Goal: Book appointment/travel/reservation

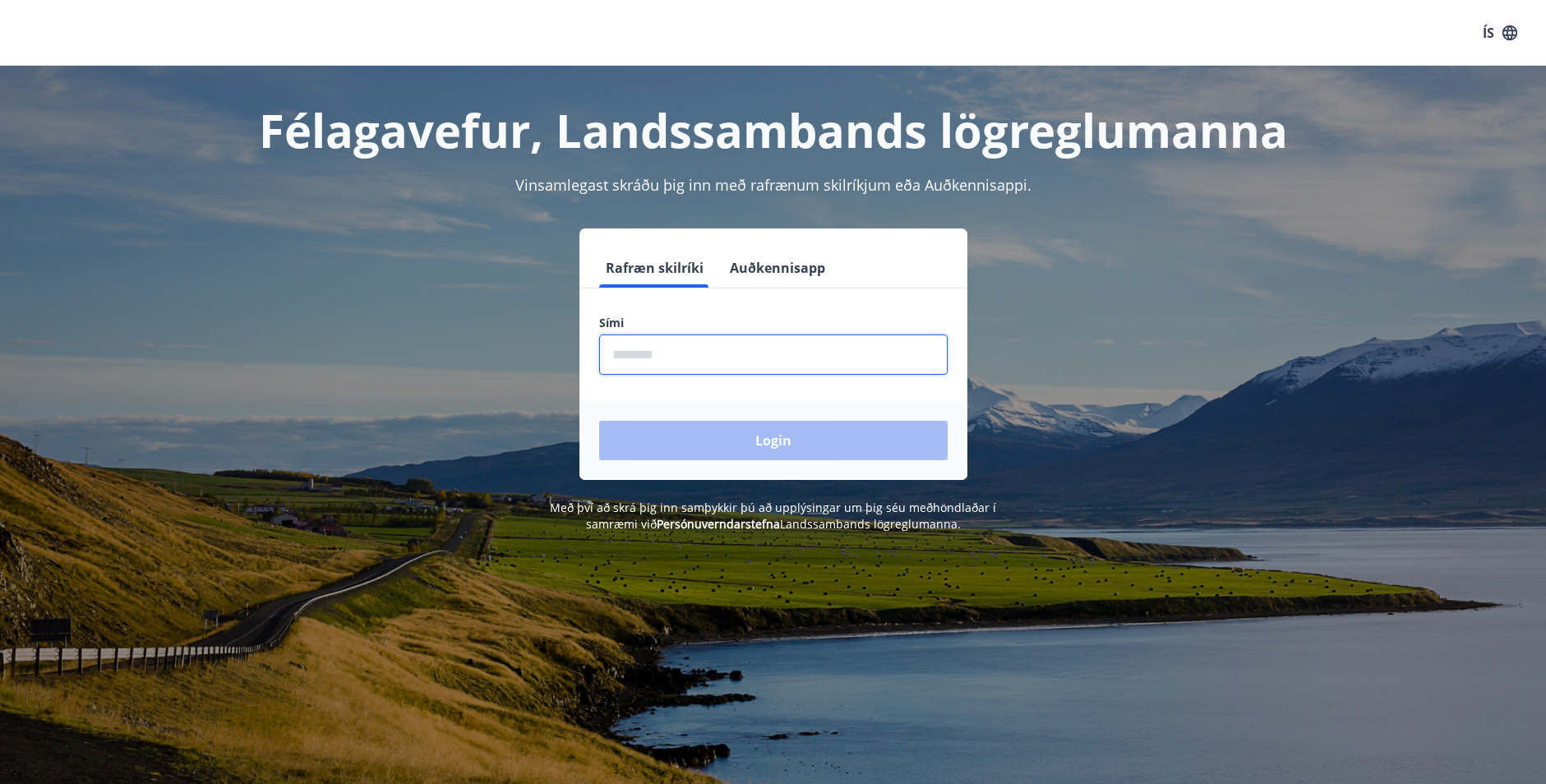
click at [736, 355] on input "phone" at bounding box center [773, 354] width 348 height 40
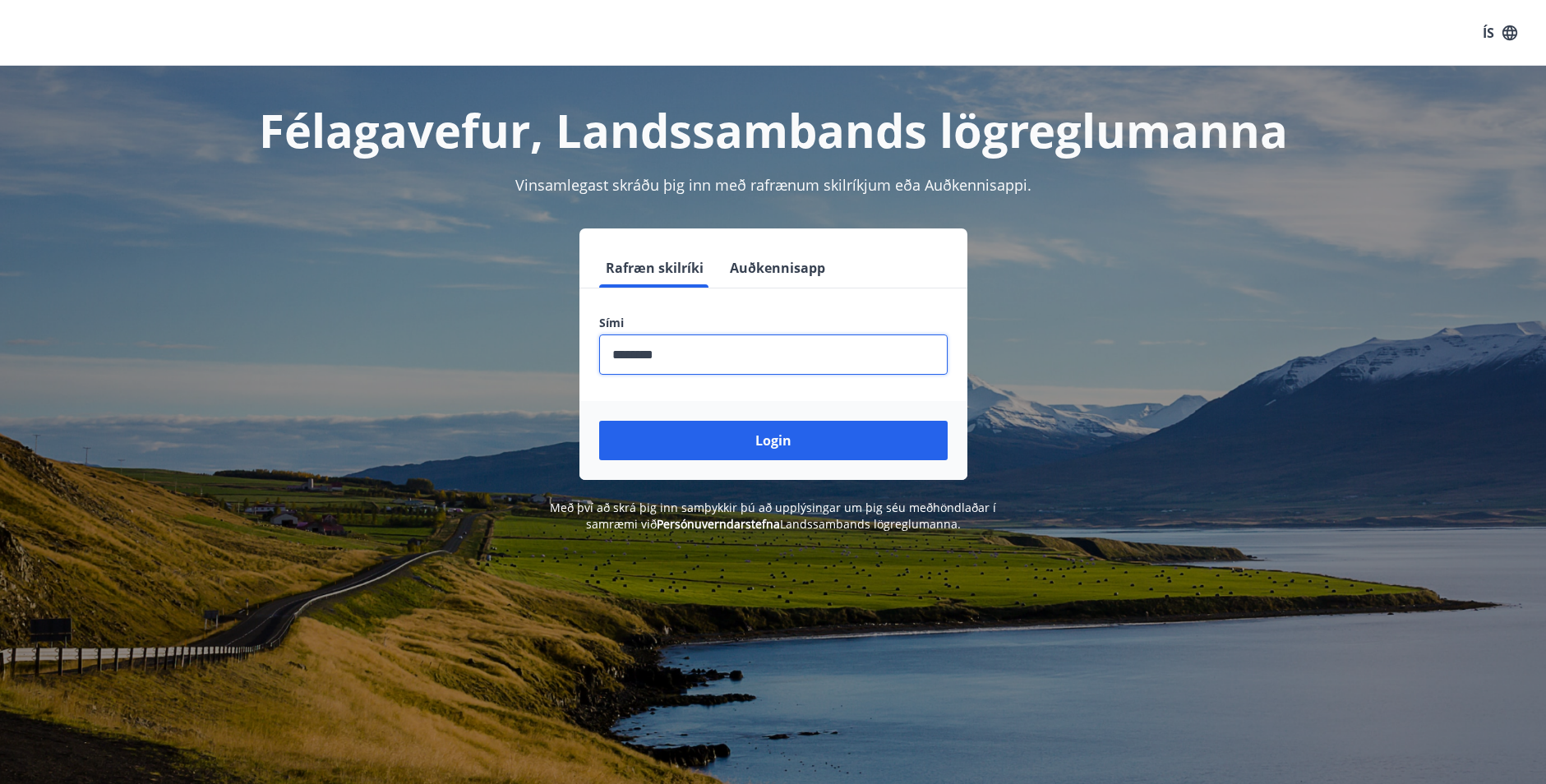
type input "********"
click at [599, 421] on button "Login" at bounding box center [773, 440] width 348 height 40
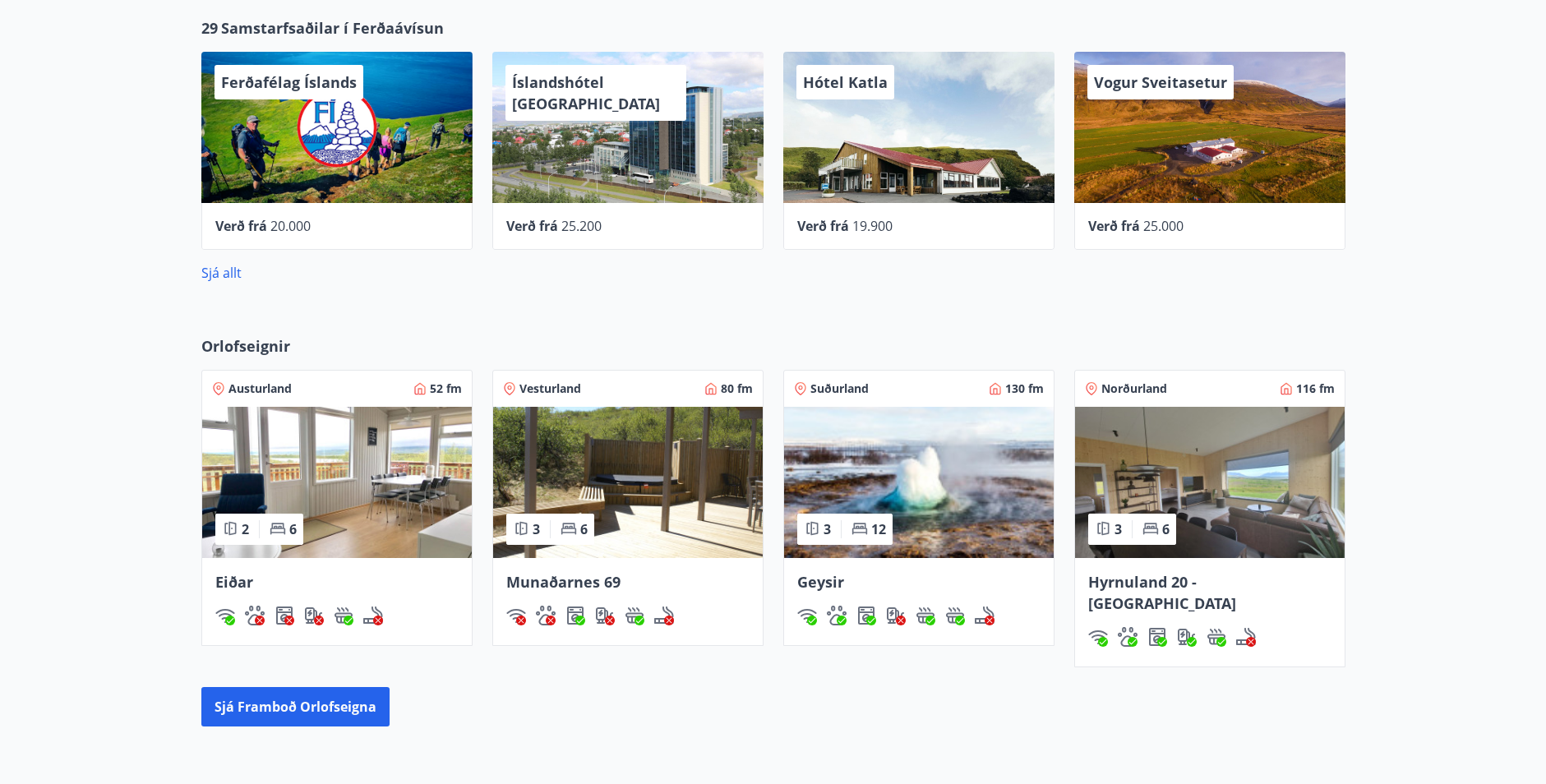
scroll to position [821, 0]
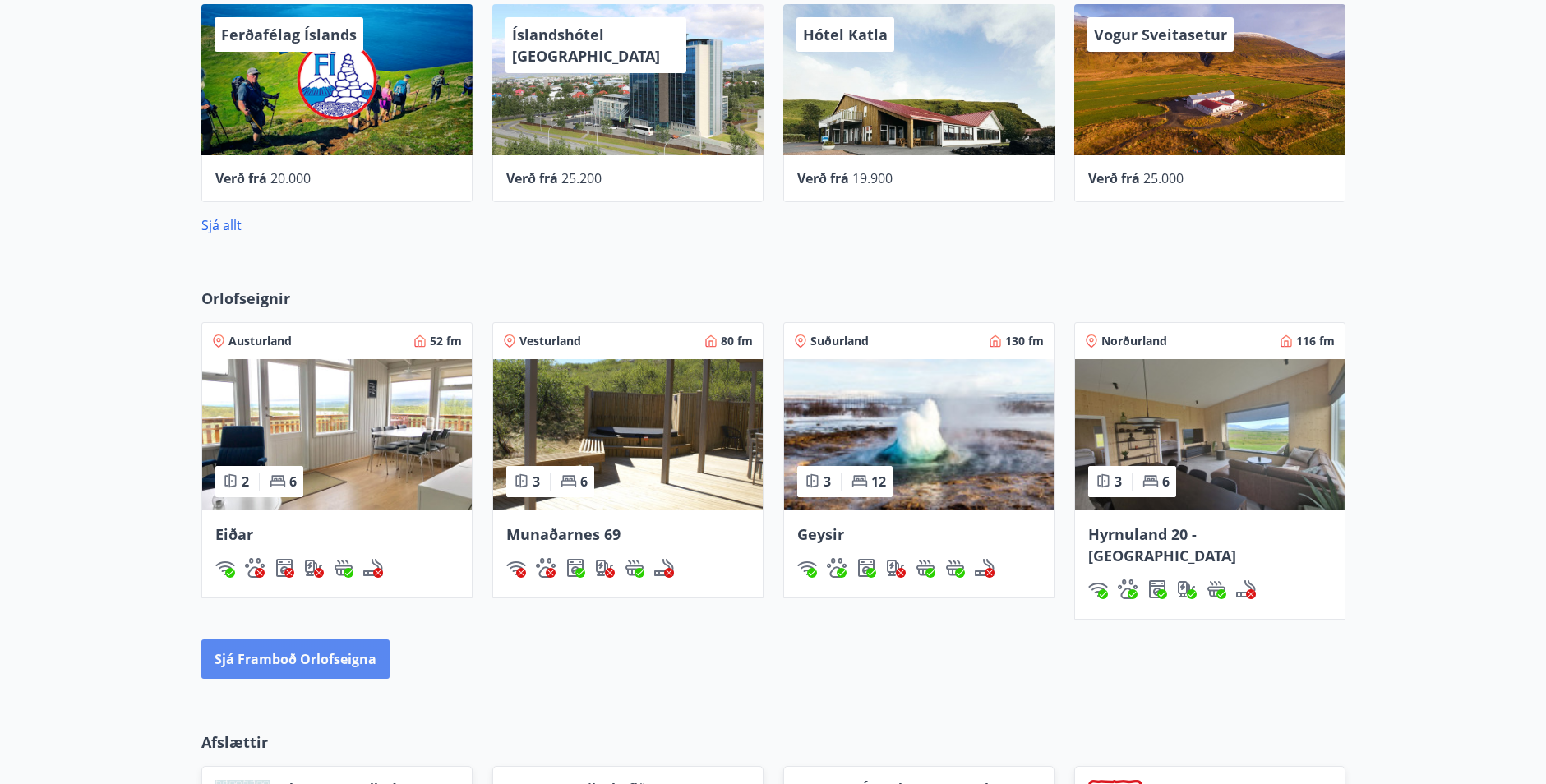
click at [283, 639] on button "Sjá framboð orlofseigna" at bounding box center [296, 659] width 189 height 40
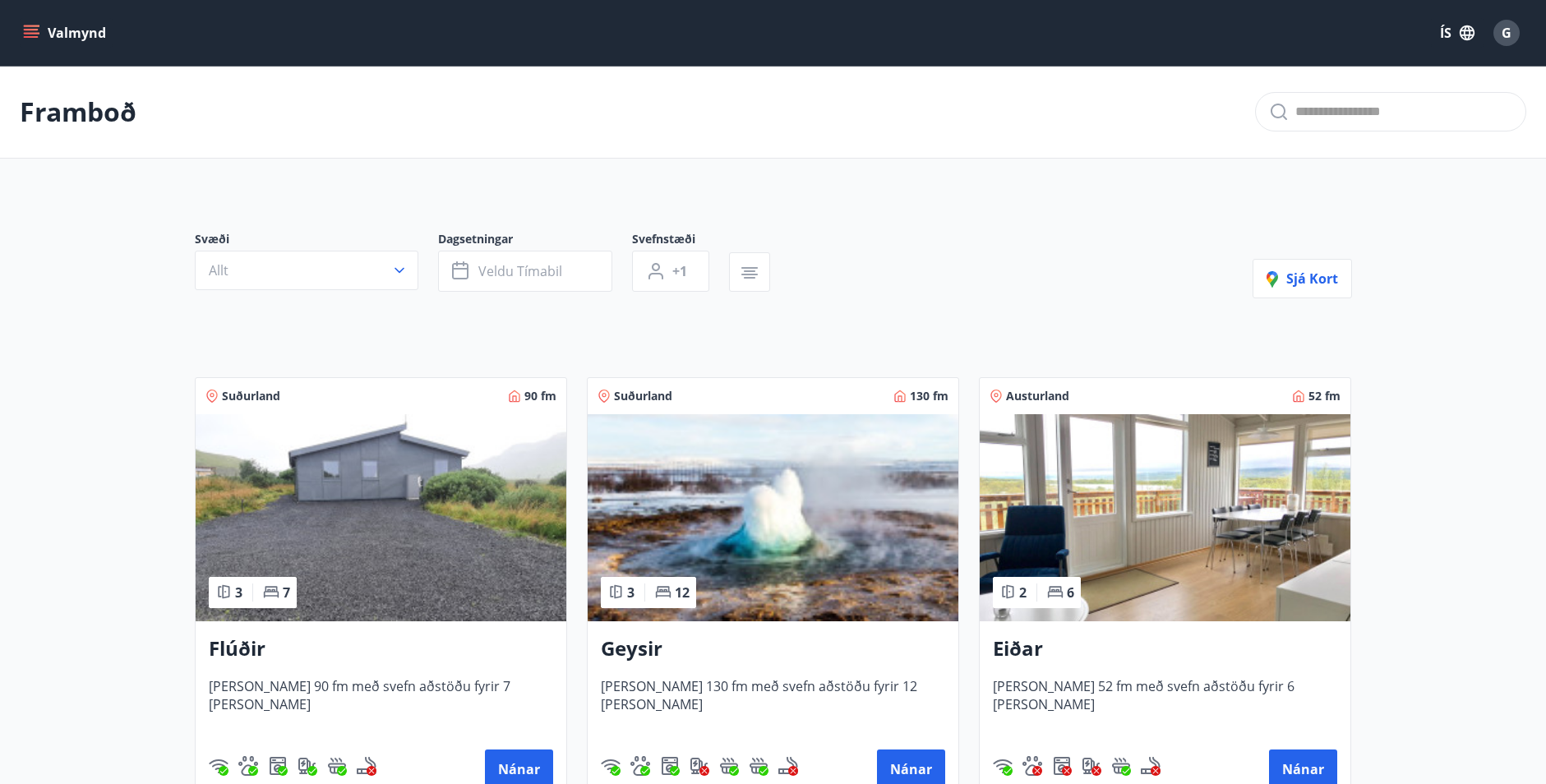
click at [424, 264] on div "Svæði Allt" at bounding box center [316, 261] width 243 height 61
click at [493, 286] on button "Veldu tímabil" at bounding box center [525, 270] width 174 height 41
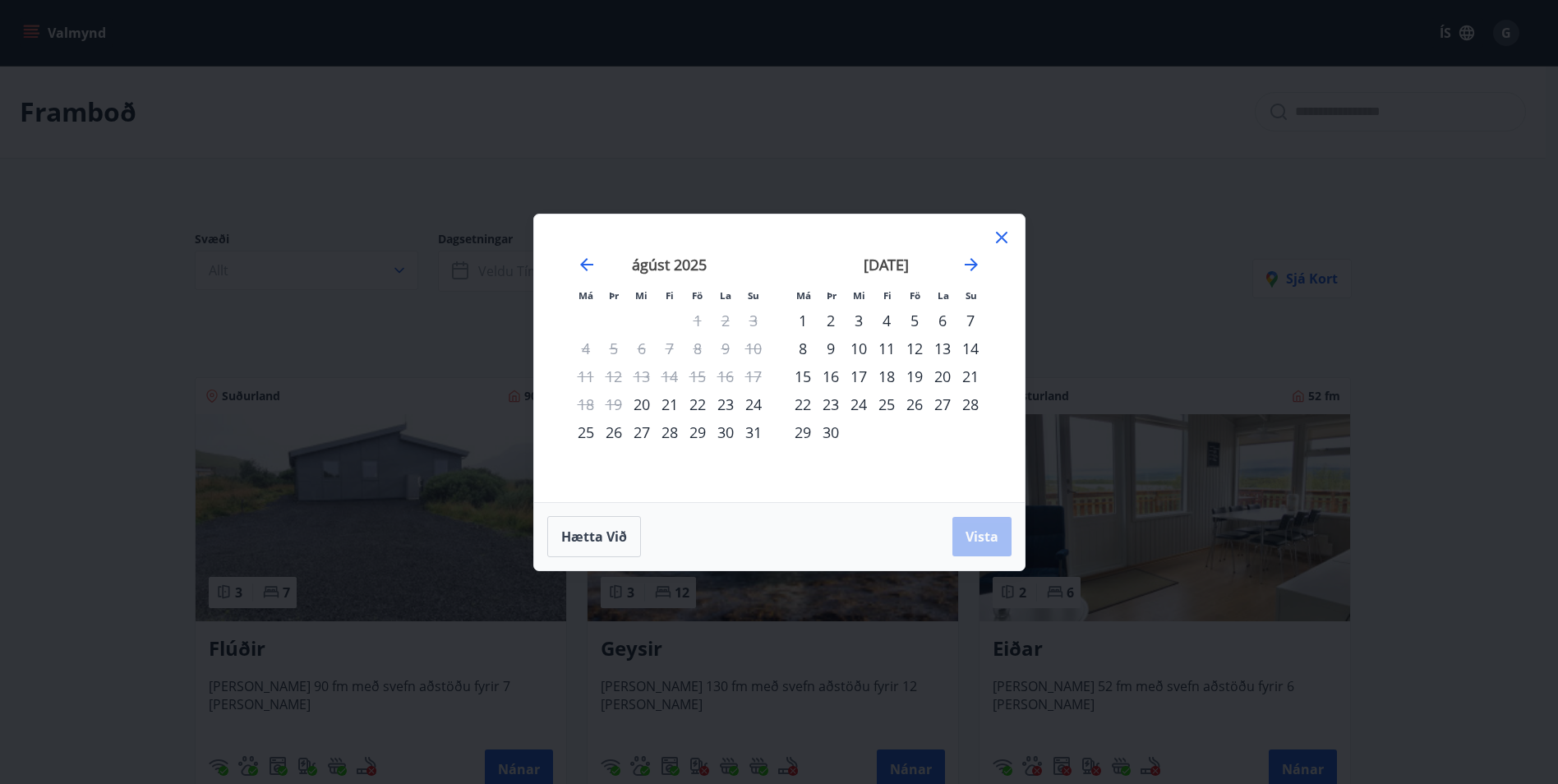
click at [693, 401] on div "22" at bounding box center [697, 404] width 28 height 28
click at [755, 405] on div "24" at bounding box center [754, 404] width 28 height 28
click at [959, 539] on button "Vista" at bounding box center [981, 537] width 59 height 40
